Goal: Information Seeking & Learning: Learn about a topic

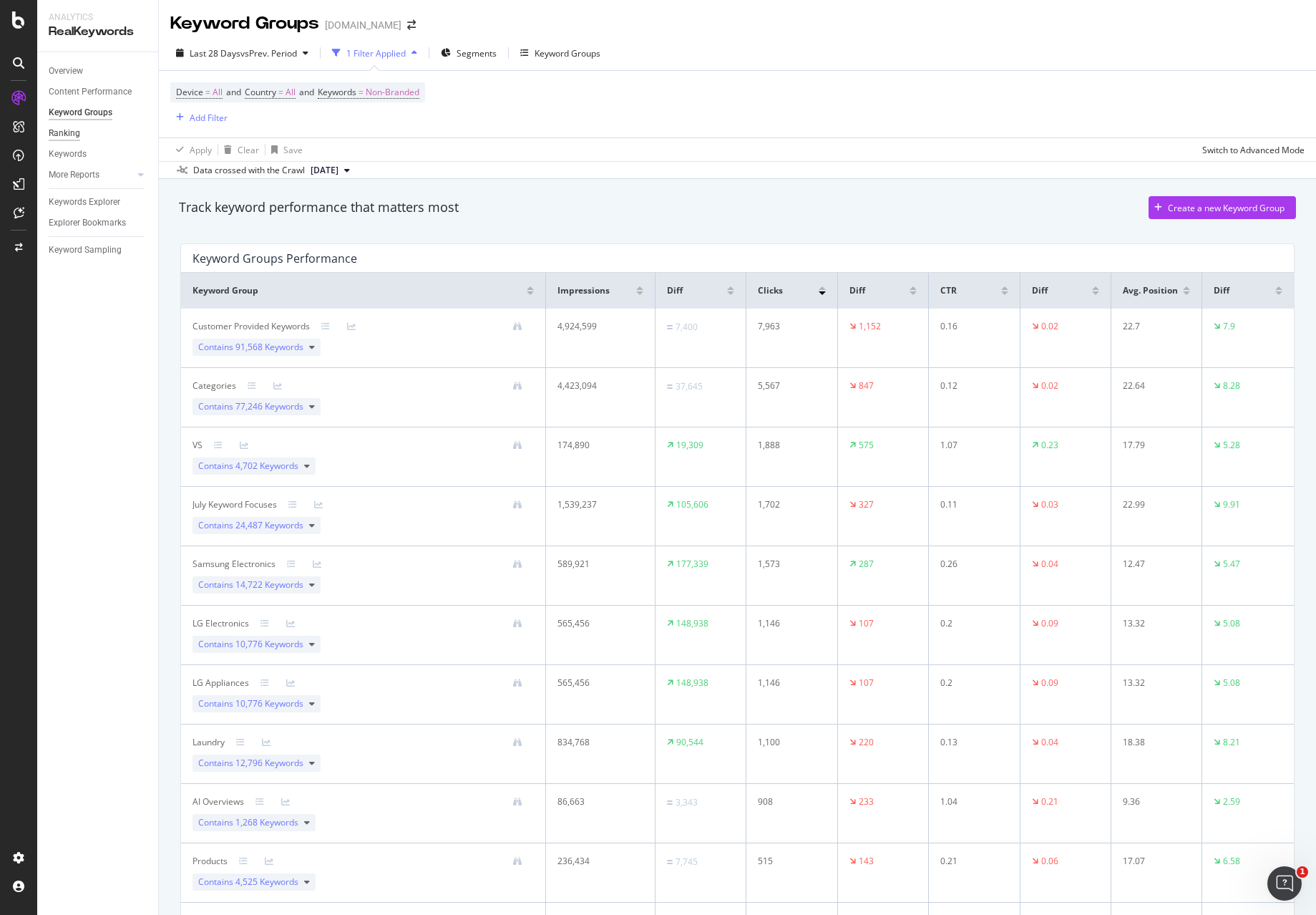
click at [76, 137] on div "Ranking" at bounding box center [64, 133] width 31 height 15
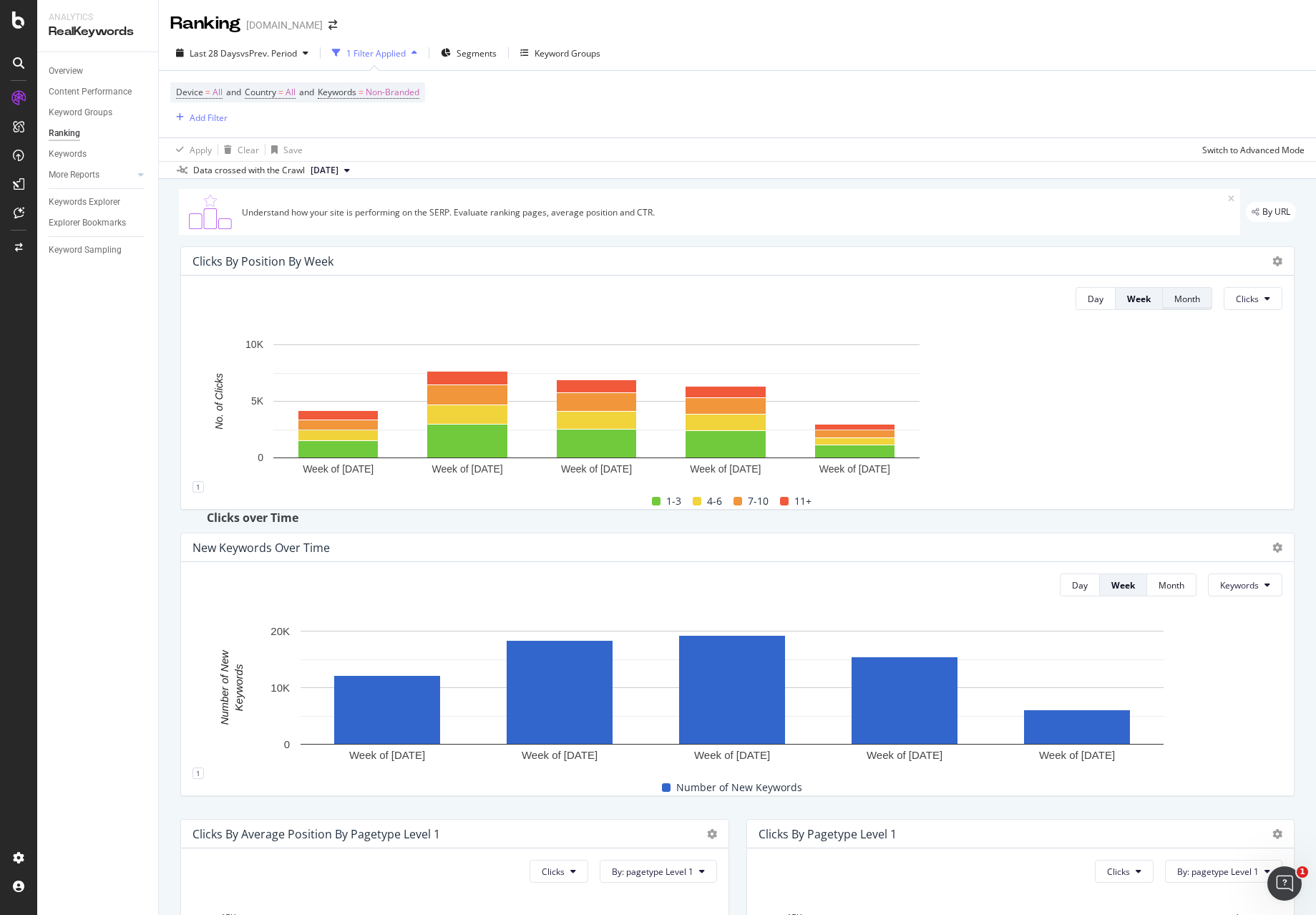
click at [1175, 295] on div "Month" at bounding box center [1187, 299] width 25 height 12
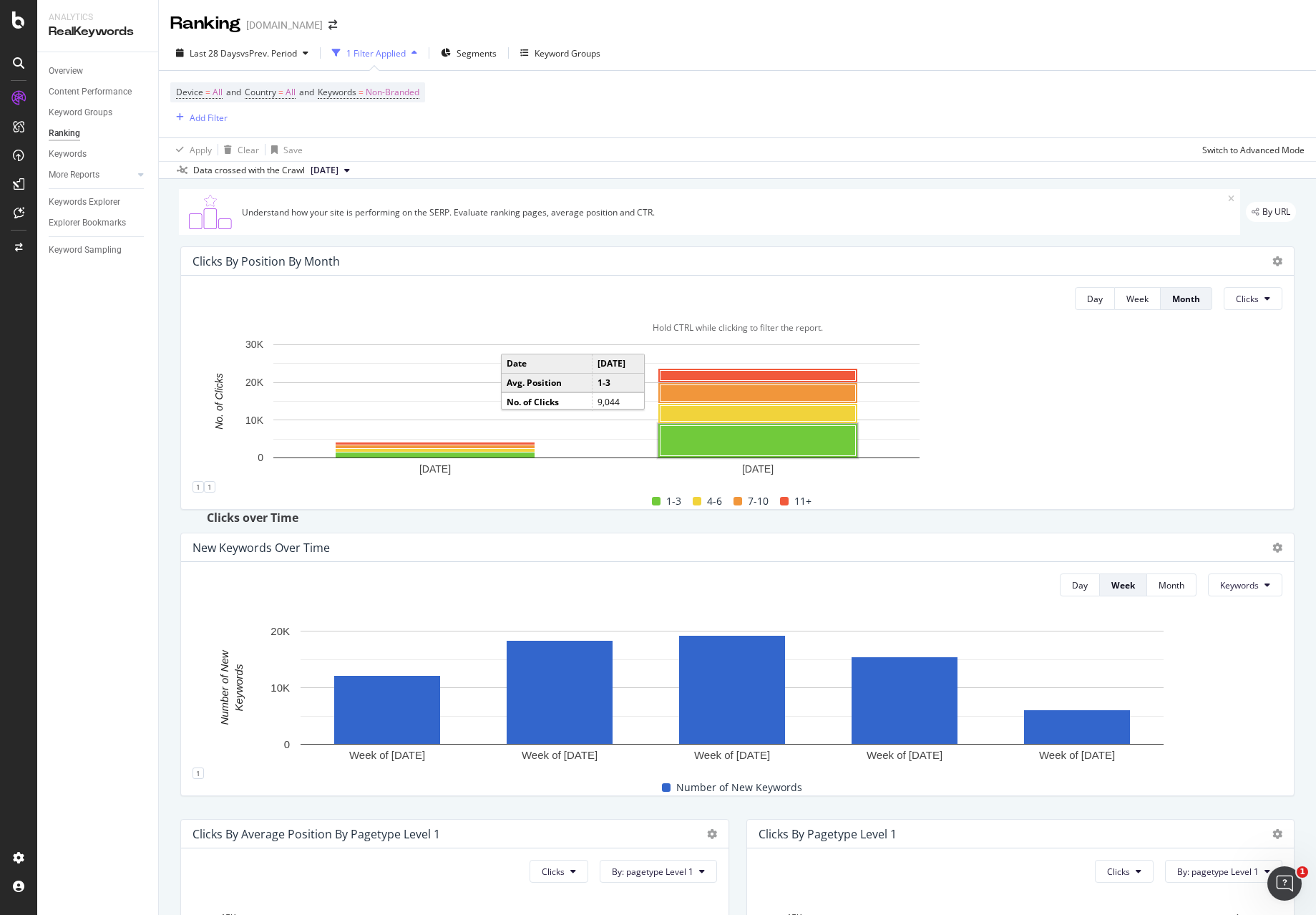
click at [725, 441] on rect "A chart." at bounding box center [758, 441] width 196 height 30
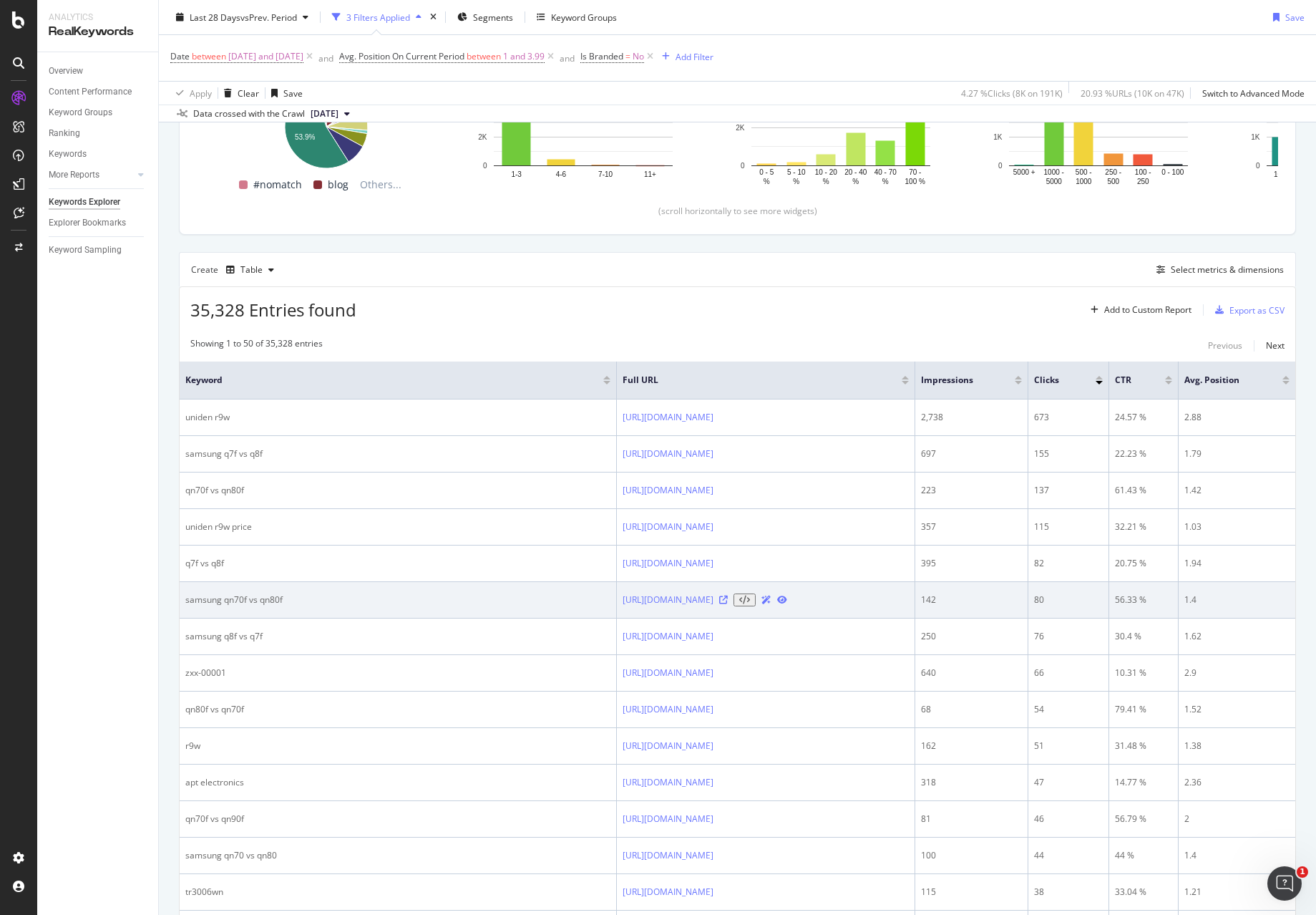
scroll to position [286, 0]
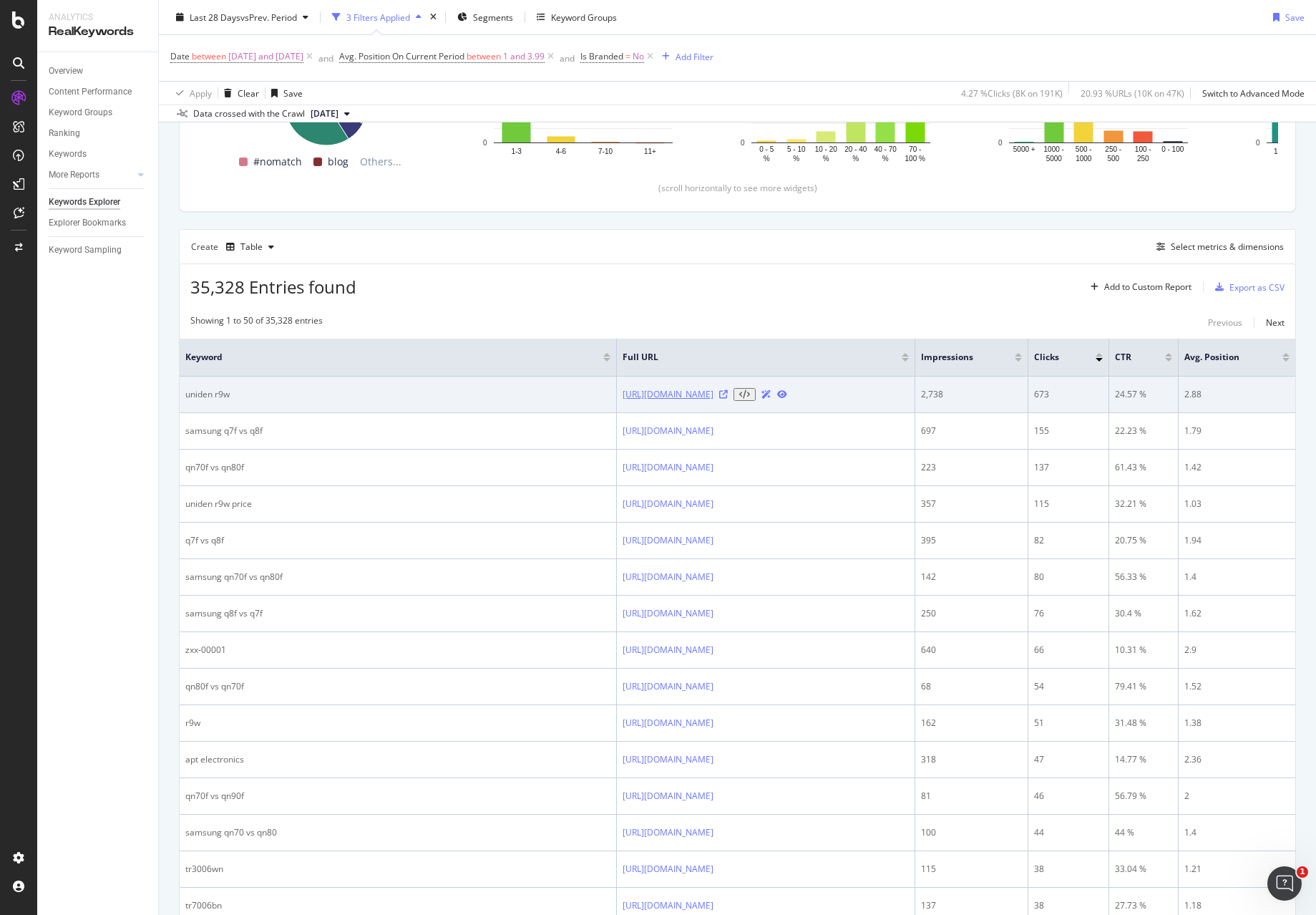
click at [679, 401] on link "[URL][DOMAIN_NAME]" at bounding box center [668, 395] width 91 height 13
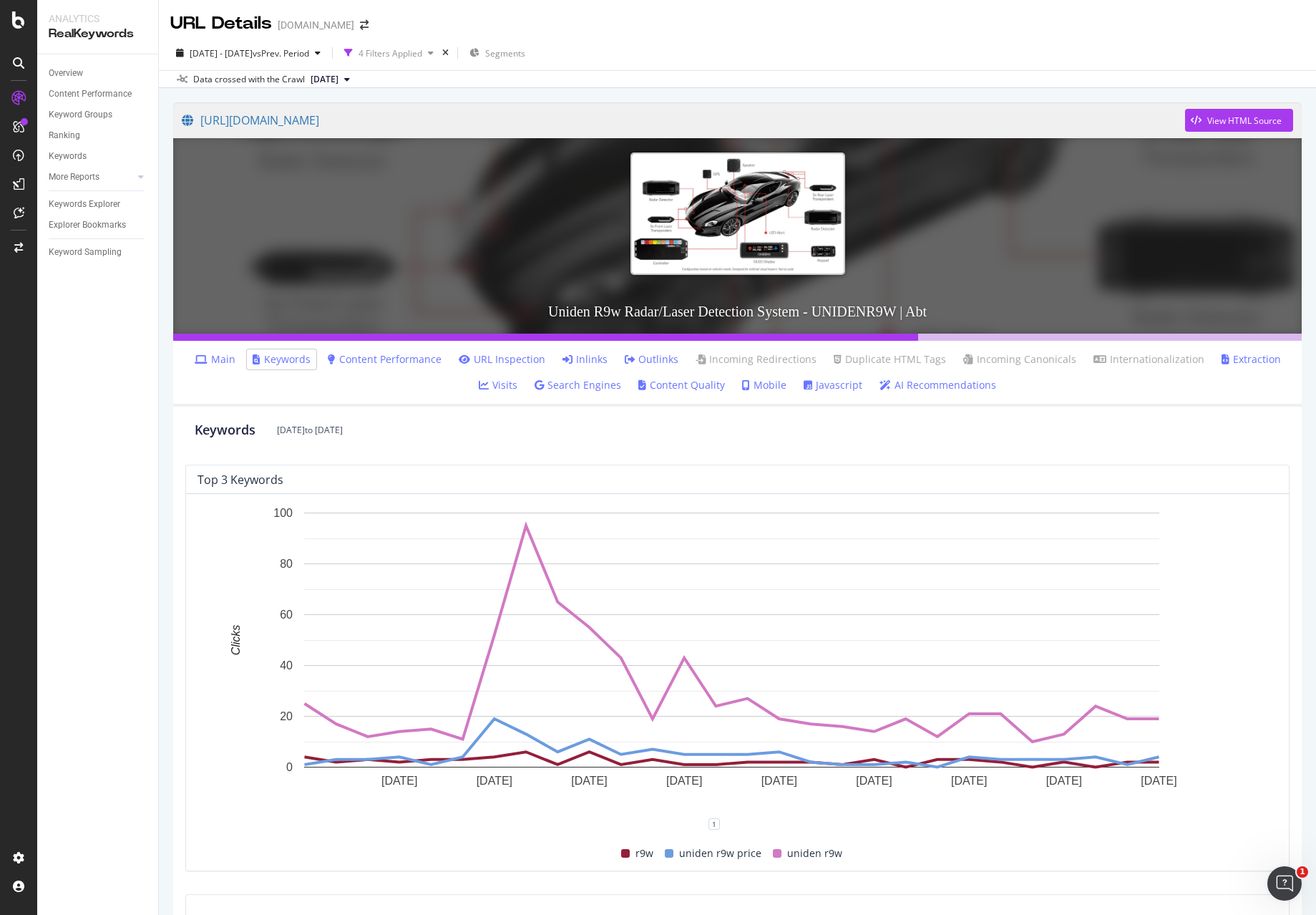
click at [383, 352] on link "Content Performance" at bounding box center [385, 359] width 114 height 14
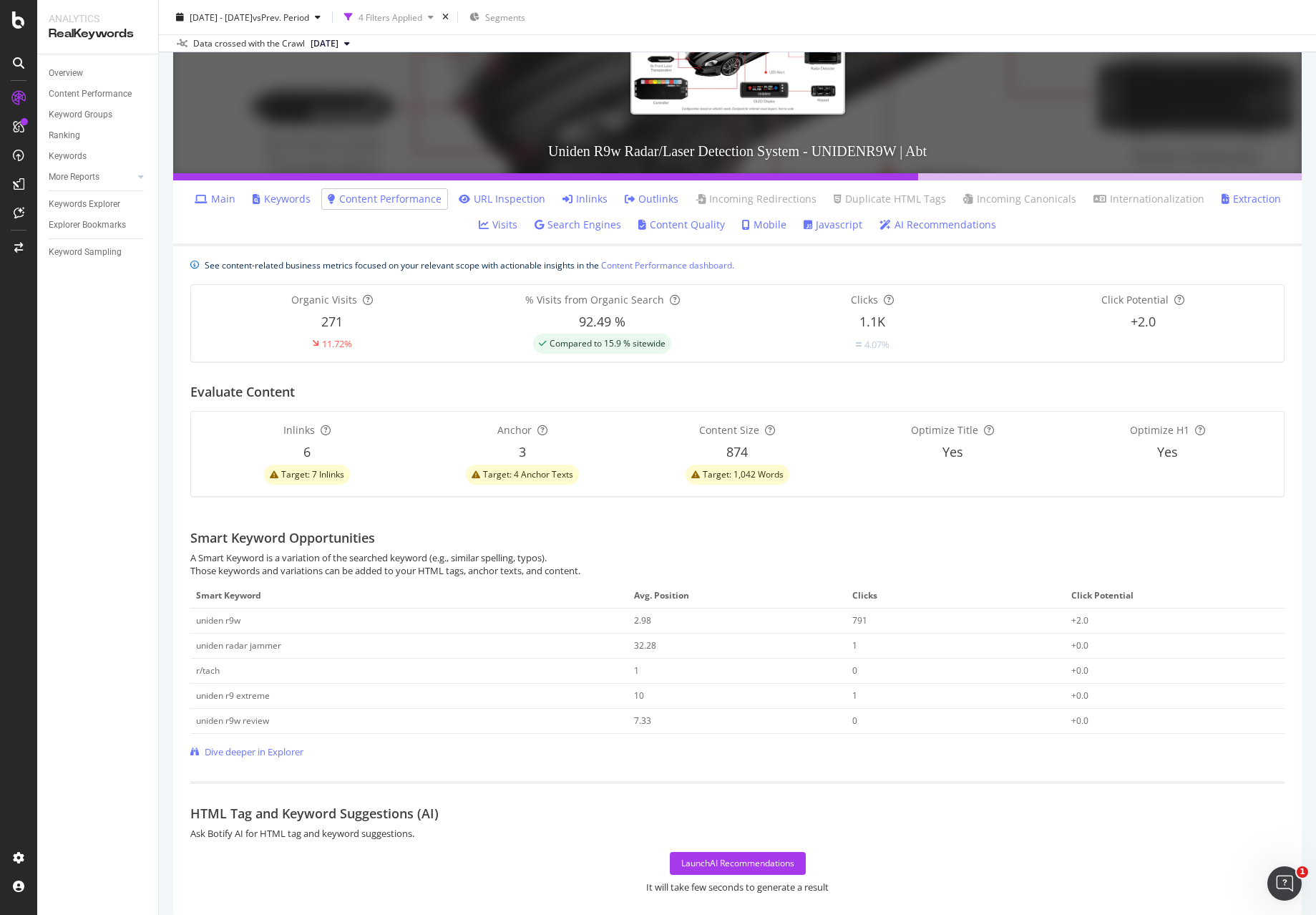
scroll to position [176, 0]
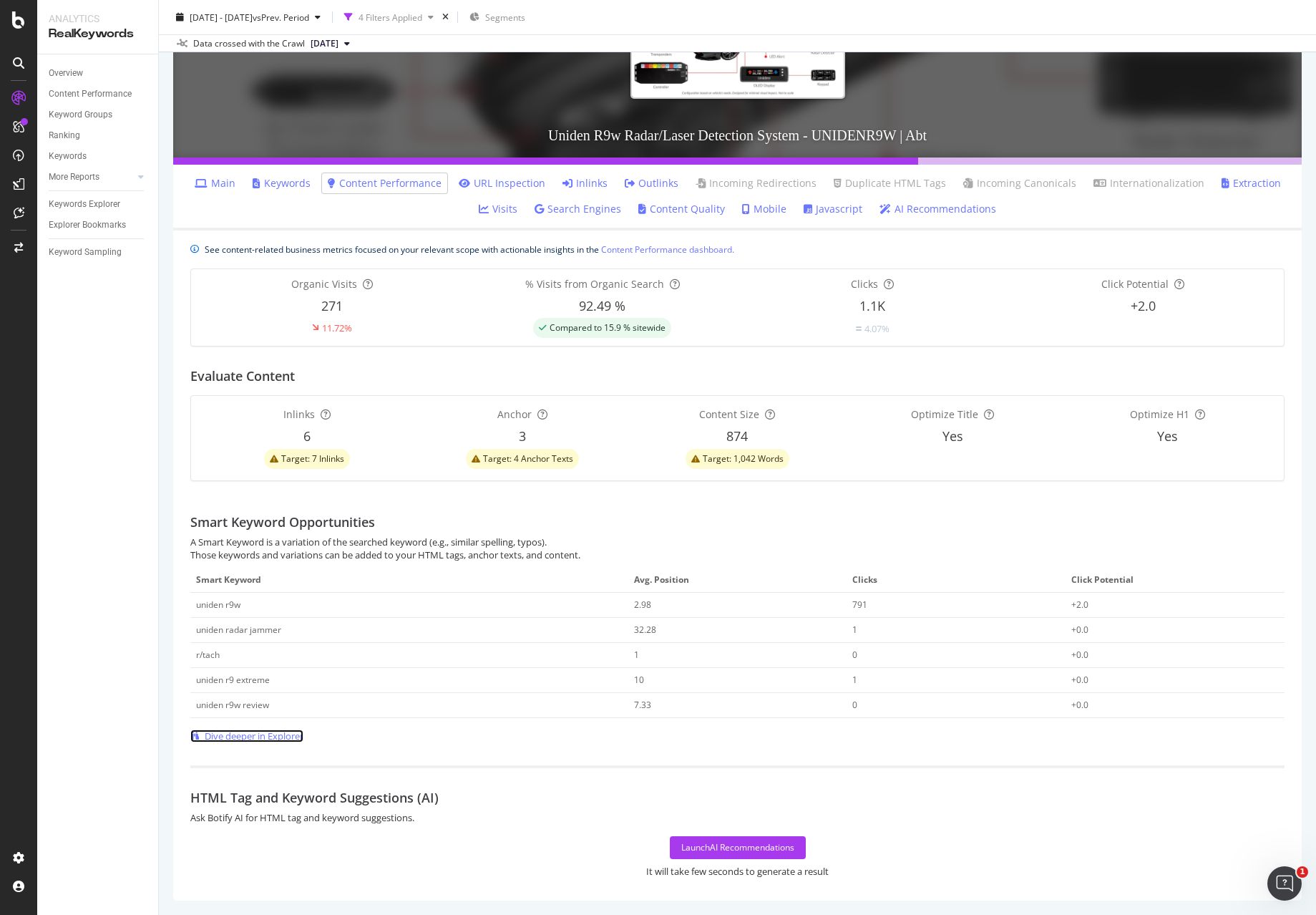
click at [276, 737] on span "Dive deeper in Explorer" at bounding box center [254, 736] width 99 height 14
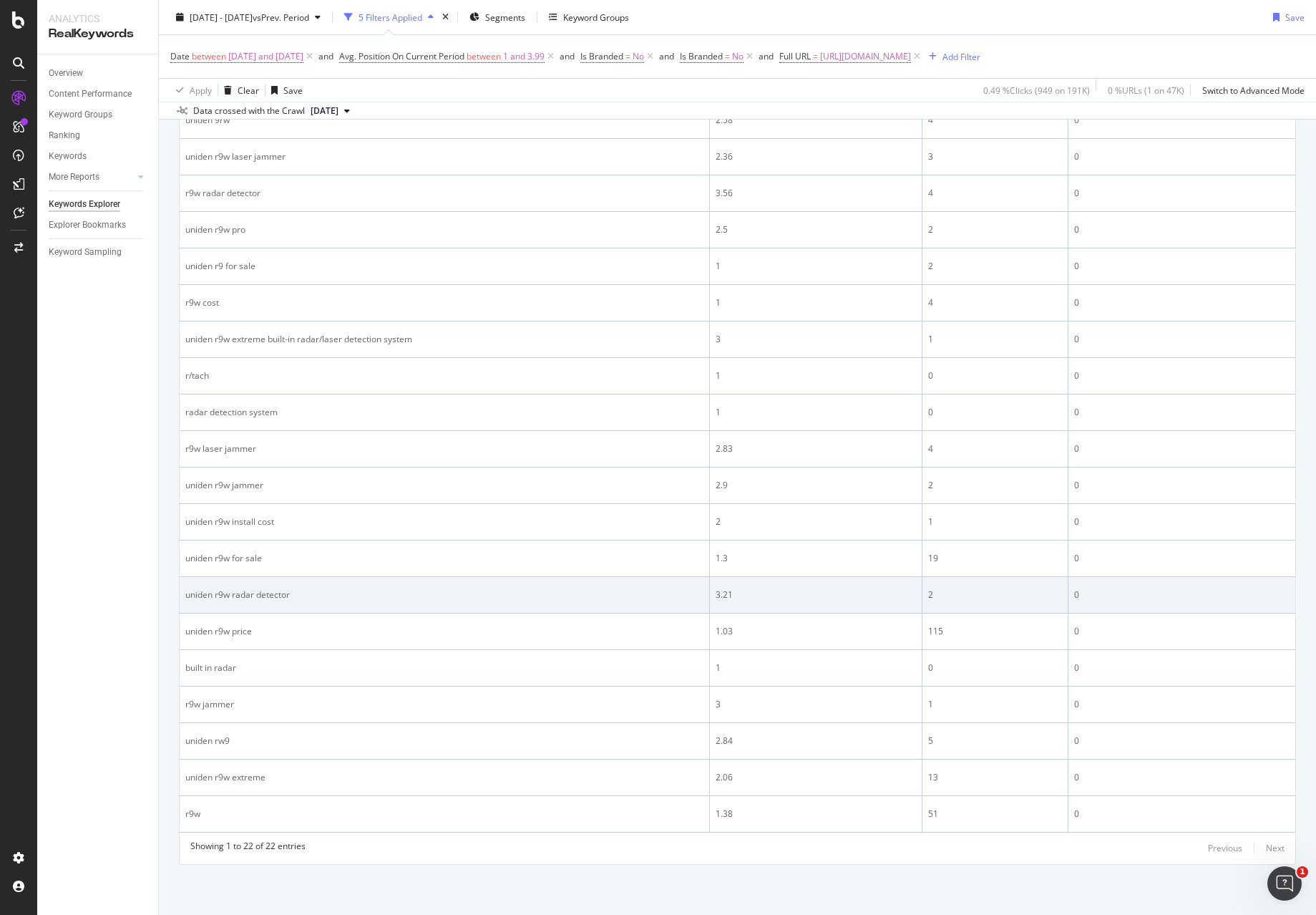
scroll to position [651, 0]
